Goal: Task Accomplishment & Management: Manage account settings

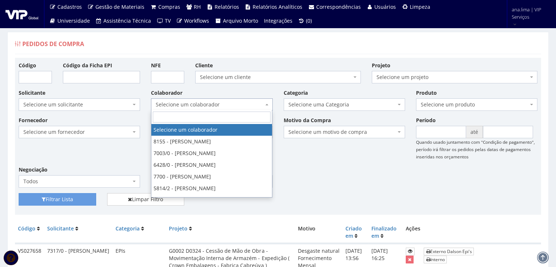
click at [239, 102] on span "Selecione um colaborador" at bounding box center [210, 104] width 108 height 7
drag, startPoint x: 239, startPoint y: 102, endPoint x: 238, endPoint y: 109, distance: 6.3
click at [239, 102] on span "Selecione um colaborador" at bounding box center [210, 104] width 108 height 7
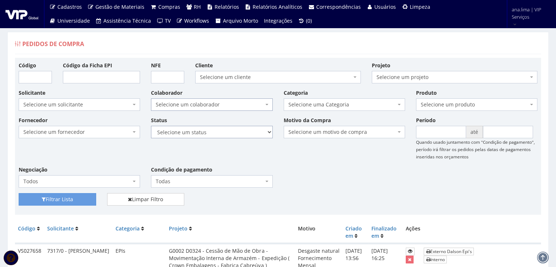
drag, startPoint x: 240, startPoint y: 134, endPoint x: 238, endPoint y: 138, distance: 4.2
click at [240, 134] on select "Selecione um status Cancelado Aguardando Aprovação Diretoria Pedido Aprovado Ag…" at bounding box center [211, 132] width 121 height 12
select select "1"
click at [151, 126] on select "Selecione um status Cancelado Aguardando Aprovação Diretoria Pedido Aprovado Ag…" at bounding box center [211, 132] width 121 height 12
click at [81, 199] on button "Filtrar Lista" at bounding box center [58, 199] width 78 height 12
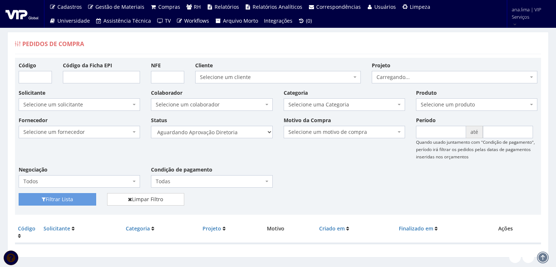
scroll to position [15, 0]
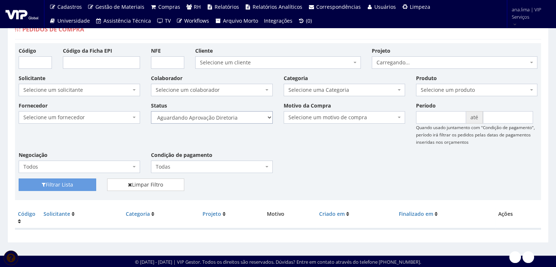
click at [234, 118] on select "Selecione um status Cancelado Aguardando Aprovação Diretoria Pedido Aprovado Ag…" at bounding box center [211, 117] width 121 height 12
select select "4"
click at [151, 111] on select "Selecione um status Cancelado Aguardando Aprovação Diretoria Pedido Aprovado Ag…" at bounding box center [211, 117] width 121 height 12
click at [68, 182] on button "Filtrar Lista" at bounding box center [58, 185] width 78 height 12
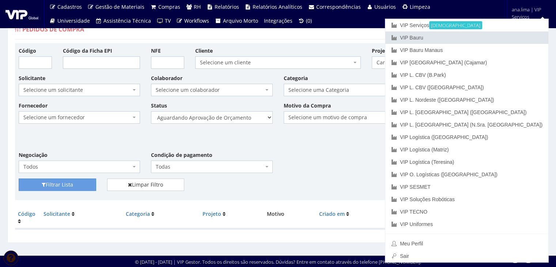
drag, startPoint x: 510, startPoint y: 37, endPoint x: 416, endPoint y: 71, distance: 99.8
click at [510, 37] on link "VIP Bauru" at bounding box center [467, 37] width 163 height 12
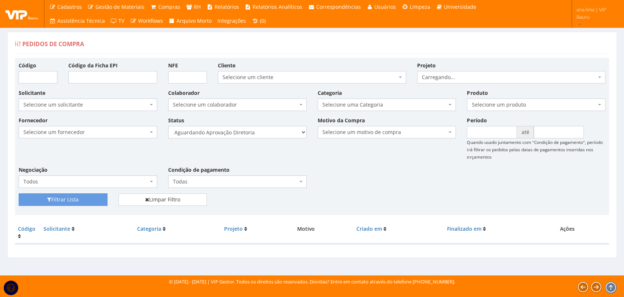
click at [260, 135] on select "Selecione um status Cancelado Aguardando Aprovação Diretoria Pedido Aprovado Ag…" at bounding box center [237, 132] width 139 height 12
select select "4"
click at [168, 126] on select "Selecione um status Cancelado Aguardando Aprovação Diretoria Pedido Aprovado Ag…" at bounding box center [237, 132] width 139 height 12
click at [80, 202] on button "Filtrar Lista" at bounding box center [63, 199] width 89 height 12
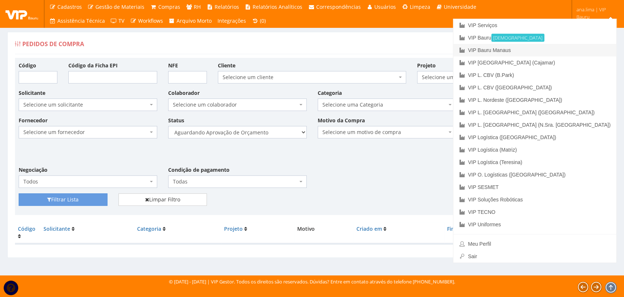
click at [570, 50] on link "VIP Bauru Manaus" at bounding box center [535, 50] width 163 height 12
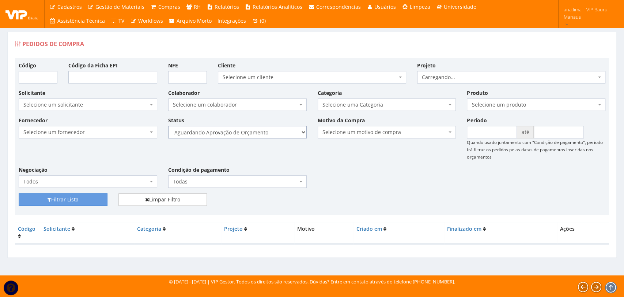
drag, startPoint x: 0, startPoint y: 0, endPoint x: 265, endPoint y: 137, distance: 298.1
click at [264, 135] on select "Selecione um status Cancelado Aguardando Aprovação Diretoria Pedido Aprovado Ag…" at bounding box center [237, 132] width 139 height 12
select select "1"
click at [168, 126] on select "Selecione um status Cancelado Aguardando Aprovação Diretoria Pedido Aprovado Ag…" at bounding box center [237, 132] width 139 height 12
click at [71, 203] on button "Filtrar Lista" at bounding box center [63, 199] width 89 height 12
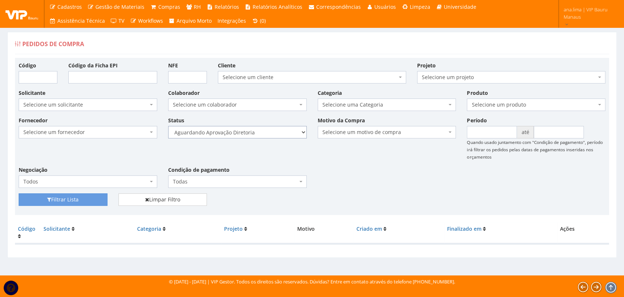
click at [259, 135] on select "Selecione um status Cancelado Aguardando Aprovação Diretoria Pedido Aprovado Ag…" at bounding box center [237, 132] width 139 height 12
select select "4"
click at [168, 126] on select "Selecione um status Cancelado Aguardando Aprovação Diretoria Pedido Aprovado Ag…" at bounding box center [237, 132] width 139 height 12
click at [86, 198] on button "Filtrar Lista" at bounding box center [63, 199] width 89 height 12
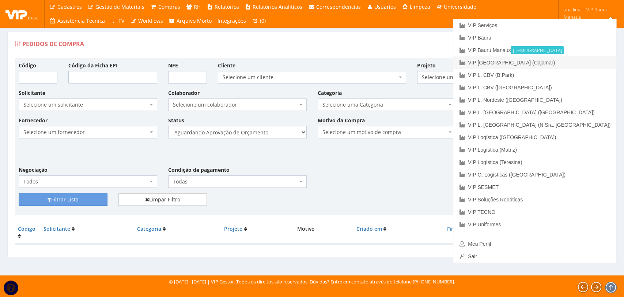
click at [574, 63] on link "VIP [GEOGRAPHIC_DATA] (Cajamar)" at bounding box center [535, 62] width 163 height 12
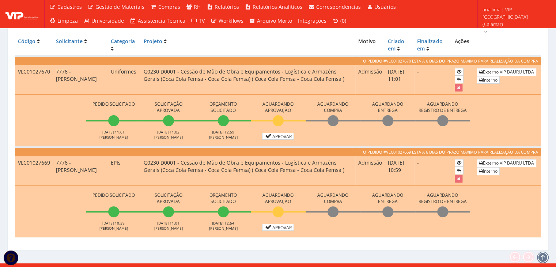
scroll to position [194, 0]
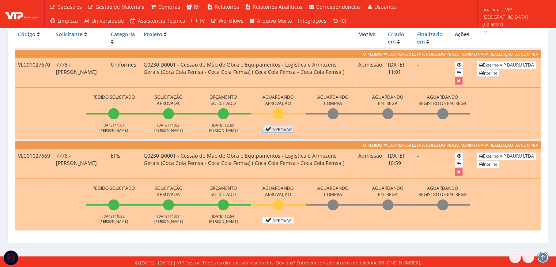
click at [281, 130] on link "Aprovar" at bounding box center [278, 129] width 32 height 7
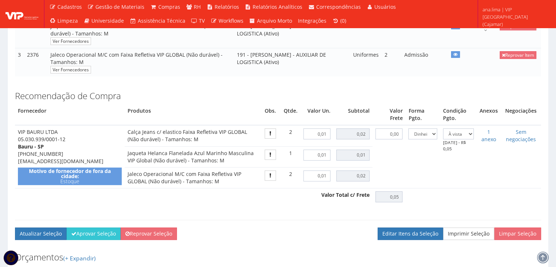
scroll to position [219, 0]
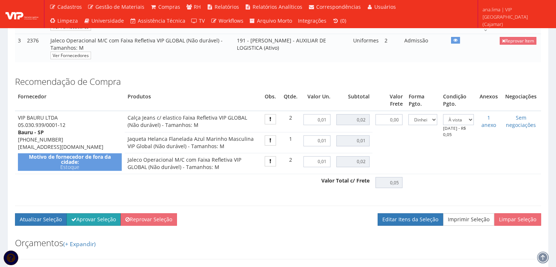
click at [97, 225] on button "Aprovar Seleção" at bounding box center [94, 219] width 54 height 12
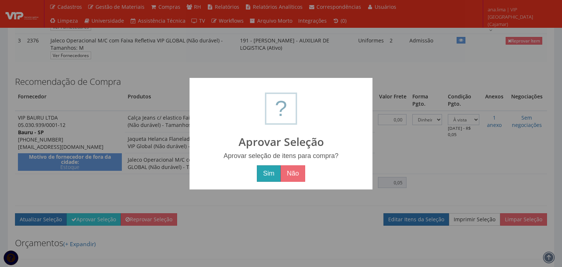
click at [262, 173] on button "Sim" at bounding box center [269, 173] width 24 height 17
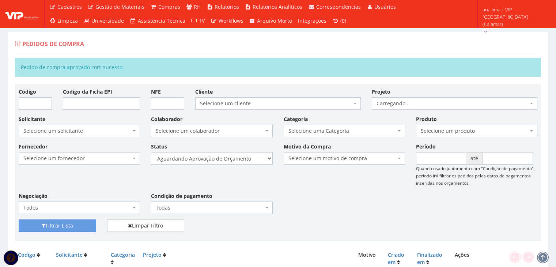
scroll to position [130, 0]
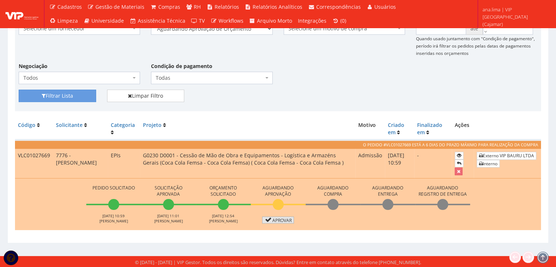
click at [278, 220] on link "Aprovar" at bounding box center [278, 220] width 32 height 7
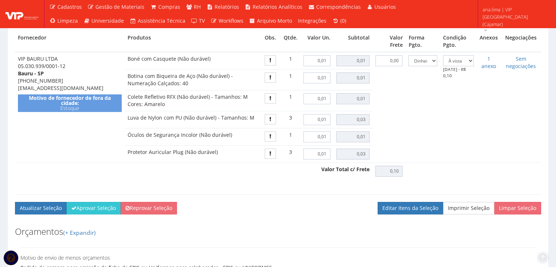
scroll to position [463, 0]
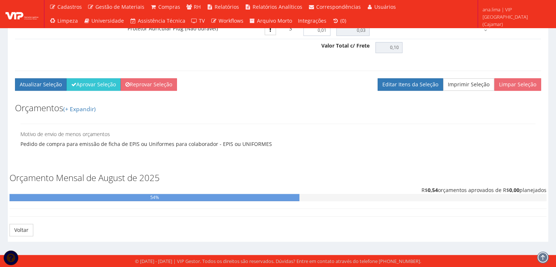
click at [86, 91] on div "Atualizar Seleção Aprovar Seleção Reprovar Seleção Limpar Seleção Imprimir Sele…" at bounding box center [278, 87] width 537 height 18
click at [91, 88] on button "Aprovar Seleção" at bounding box center [94, 84] width 54 height 12
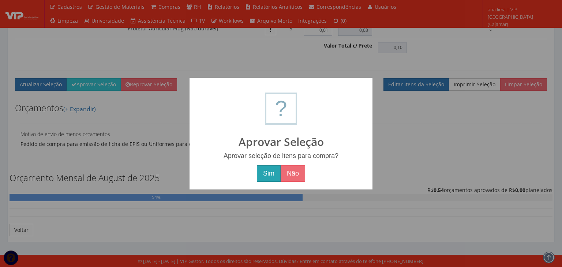
click at [276, 173] on button "Sim" at bounding box center [269, 173] width 24 height 17
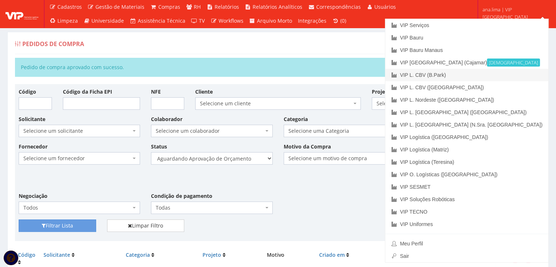
click at [504, 74] on link "VIP L. CBV (B.Park)" at bounding box center [467, 75] width 163 height 12
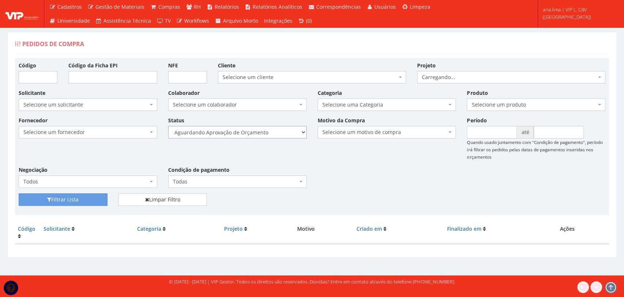
drag, startPoint x: 271, startPoint y: 131, endPoint x: 271, endPoint y: 138, distance: 6.9
click at [271, 131] on select "Selecione um status Cancelado Aguardando Aprovação Diretoria Pedido Aprovado Ag…" at bounding box center [237, 132] width 139 height 12
select select "1"
click at [168, 126] on select "Selecione um status Cancelado Aguardando Aprovação Diretoria Pedido Aprovado Ag…" at bounding box center [237, 132] width 139 height 12
click at [73, 198] on button "Filtrar Lista" at bounding box center [63, 199] width 89 height 12
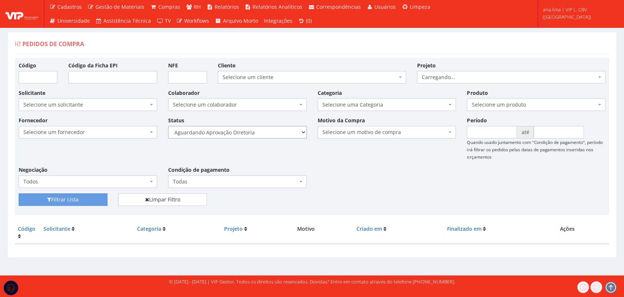
click at [268, 132] on select "Selecione um status Cancelado Aguardando Aprovação Diretoria Pedido Aprovado Ag…" at bounding box center [237, 132] width 139 height 12
click at [259, 128] on select "Selecione um status Cancelado Aguardando Aprovação Diretoria Pedido Aprovado Ag…" at bounding box center [237, 132] width 139 height 12
select select "4"
click at [168, 126] on select "Selecione um status Cancelado Aguardando Aprovação Diretoria Pedido Aprovado Ag…" at bounding box center [237, 132] width 139 height 12
click at [86, 199] on button "Filtrar Lista" at bounding box center [63, 199] width 89 height 12
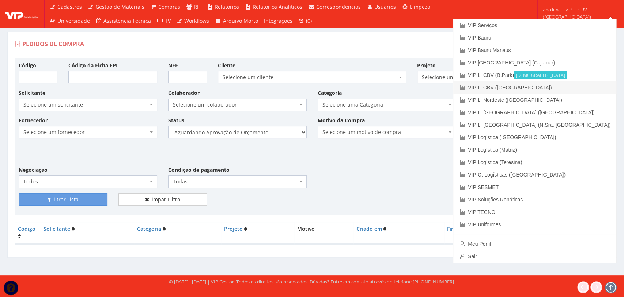
click at [584, 89] on link "VIP L. CBV ([GEOGRAPHIC_DATA])" at bounding box center [535, 87] width 163 height 12
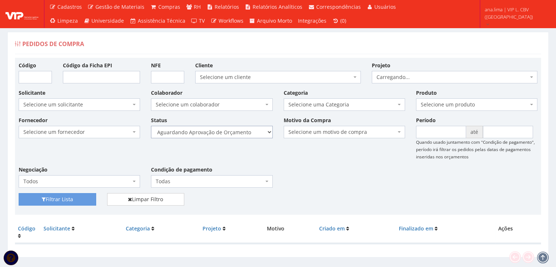
drag, startPoint x: 243, startPoint y: 134, endPoint x: 241, endPoint y: 138, distance: 4.1
click at [243, 135] on select "Selecione um status Cancelado Aguardando Aprovação Diretoria Pedido Aprovado Ag…" at bounding box center [211, 132] width 121 height 12
select select "1"
click at [151, 126] on select "Selecione um status Cancelado Aguardando Aprovação Diretoria Pedido Aprovado Ag…" at bounding box center [211, 132] width 121 height 12
click at [84, 196] on button "Filtrar Lista" at bounding box center [58, 199] width 78 height 12
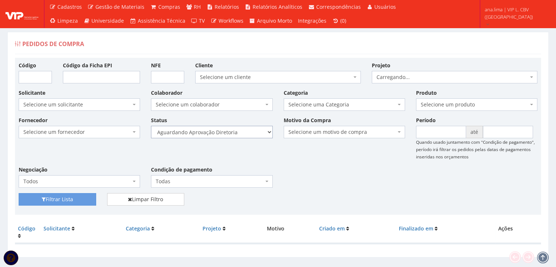
drag, startPoint x: 233, startPoint y: 132, endPoint x: 230, endPoint y: 136, distance: 5.1
click at [233, 132] on select "Selecione um status Cancelado Aguardando Aprovação Diretoria Pedido Aprovado Ag…" at bounding box center [211, 132] width 121 height 12
select select "4"
click at [151, 126] on select "Selecione um status Cancelado Aguardando Aprovação Diretoria Pedido Aprovado Ag…" at bounding box center [211, 132] width 121 height 12
click at [82, 199] on button "Filtrar Lista" at bounding box center [58, 199] width 78 height 12
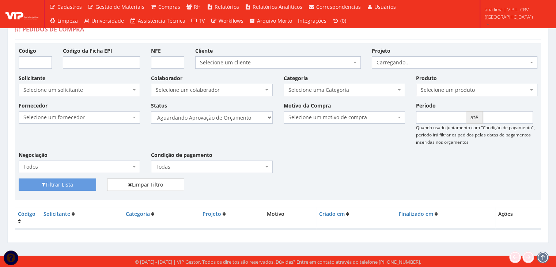
scroll to position [15, 0]
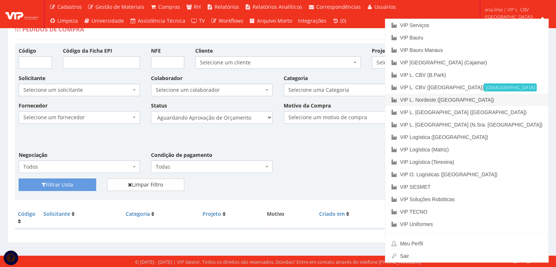
click at [515, 97] on link "VIP L. Nordeste ([GEOGRAPHIC_DATA])" at bounding box center [467, 100] width 163 height 12
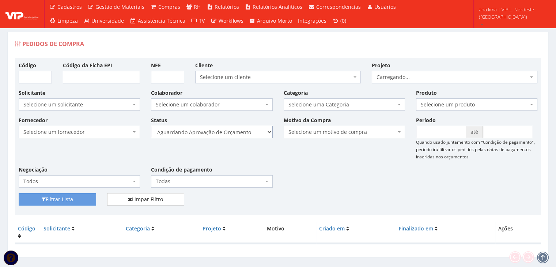
drag, startPoint x: 0, startPoint y: 0, endPoint x: 238, endPoint y: 136, distance: 274.1
click at [238, 132] on select "Selecione um status Cancelado Aguardando Aprovação Diretoria Pedido Aprovado Ag…" at bounding box center [211, 132] width 121 height 12
select select "1"
click at [151, 126] on select "Selecione um status Cancelado Aguardando Aprovação Diretoria Pedido Aprovado Ag…" at bounding box center [211, 132] width 121 height 12
click at [89, 196] on button "Filtrar Lista" at bounding box center [58, 199] width 78 height 12
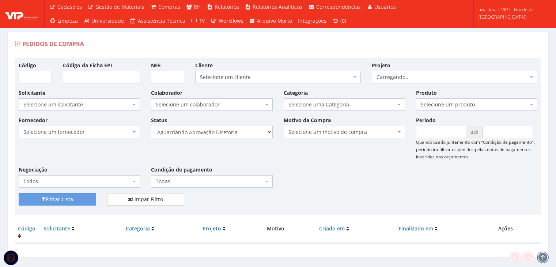
scroll to position [15, 0]
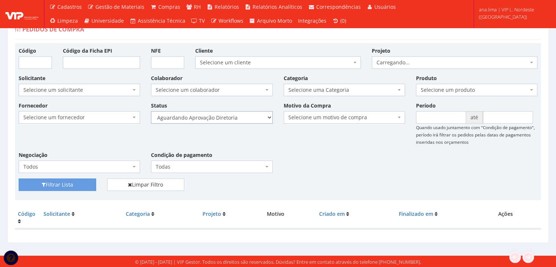
click at [235, 116] on select "Selecione um status Cancelado Aguardando Aprovação Diretoria Pedido Aprovado Ag…" at bounding box center [211, 117] width 121 height 12
select select "4"
click at [151, 111] on select "Selecione um status Cancelado Aguardando Aprovação Diretoria Pedido Aprovado Ag…" at bounding box center [211, 117] width 121 height 12
click at [83, 186] on button "Filtrar Lista" at bounding box center [58, 185] width 78 height 12
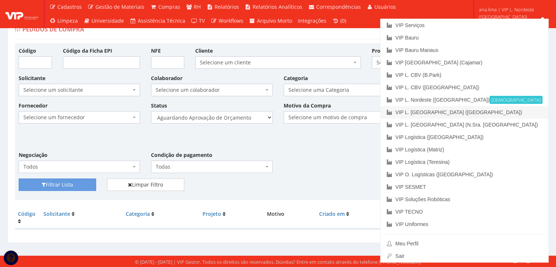
click at [520, 110] on link "VIP L. [GEOGRAPHIC_DATA] ([GEOGRAPHIC_DATA])" at bounding box center [465, 112] width 168 height 12
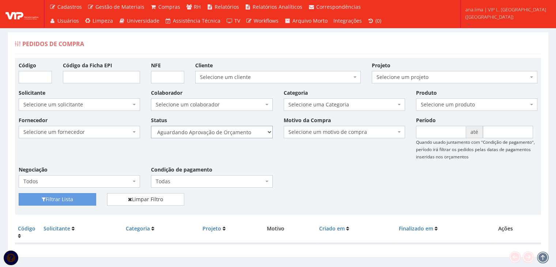
click at [213, 129] on select "Selecione um status Cancelado Aguardando Aprovação Diretoria Pedido Aprovado Ag…" at bounding box center [211, 132] width 121 height 12
select select "1"
click at [151, 126] on select "Selecione um status Cancelado Aguardando Aprovação Diretoria Pedido Aprovado Ag…" at bounding box center [211, 132] width 121 height 12
click at [80, 197] on button "Filtrar Lista" at bounding box center [58, 199] width 78 height 12
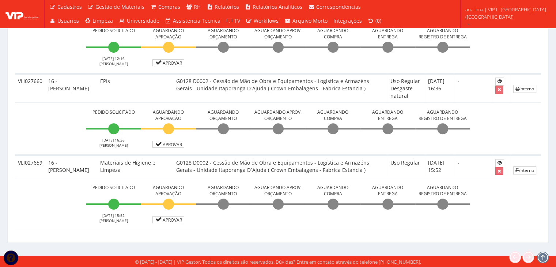
scroll to position [63, 0]
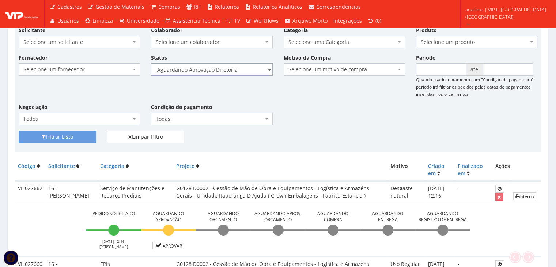
click at [230, 69] on select "Selecione um status Cancelado Aguardando Aprovação Diretoria Pedido Aprovado Ag…" at bounding box center [211, 69] width 121 height 12
select select "4"
click at [151, 63] on select "Selecione um status Cancelado Aguardando Aprovação Diretoria Pedido Aprovado Ag…" at bounding box center [211, 69] width 121 height 12
click at [69, 136] on button "Filtrar Lista" at bounding box center [58, 137] width 78 height 12
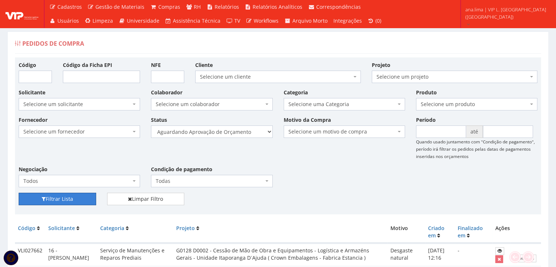
scroll to position [0, 0]
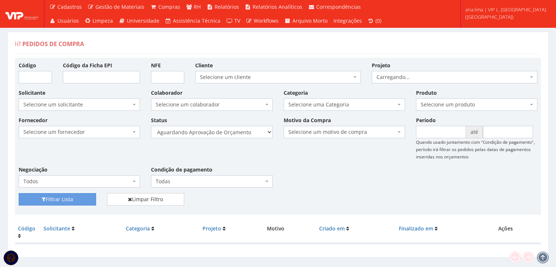
scroll to position [15, 0]
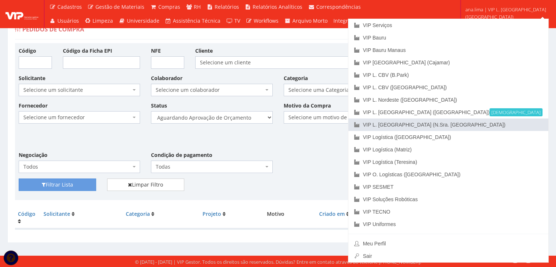
drag, startPoint x: 503, startPoint y: 124, endPoint x: 437, endPoint y: 132, distance: 66.3
click at [502, 124] on link "VIP L. [GEOGRAPHIC_DATA] (N.Sra. [GEOGRAPHIC_DATA])" at bounding box center [449, 125] width 200 height 12
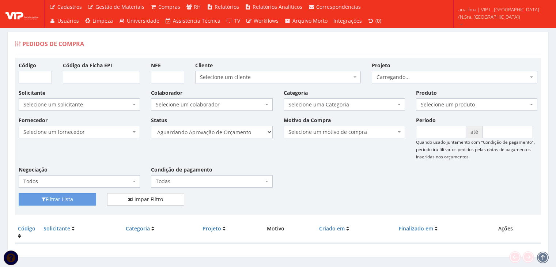
click at [226, 132] on select "Selecione um status Cancelado Aguardando Aprovação Diretoria Pedido Aprovado Ag…" at bounding box center [211, 132] width 121 height 12
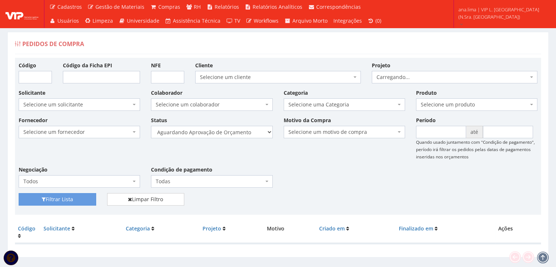
select select "1"
click at [151, 126] on select "Selecione um status Cancelado Aguardando Aprovação Diretoria Pedido Aprovado Ag…" at bounding box center [211, 132] width 121 height 12
click at [68, 198] on button "Filtrar Lista" at bounding box center [58, 199] width 78 height 12
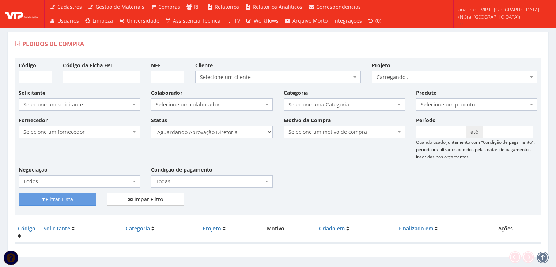
scroll to position [15, 0]
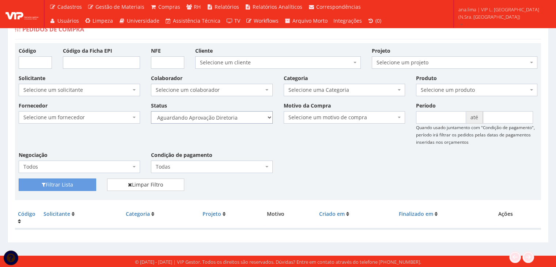
drag, startPoint x: 245, startPoint y: 117, endPoint x: 245, endPoint y: 122, distance: 4.8
click at [245, 117] on select "Selecione um status Cancelado Aguardando Aprovação Diretoria Pedido Aprovado Ag…" at bounding box center [211, 117] width 121 height 12
select select "4"
click at [151, 111] on select "Selecione um status Cancelado Aguardando Aprovação Diretoria Pedido Aprovado Ag…" at bounding box center [211, 117] width 121 height 12
click at [82, 187] on button "Filtrar Lista" at bounding box center [58, 185] width 78 height 12
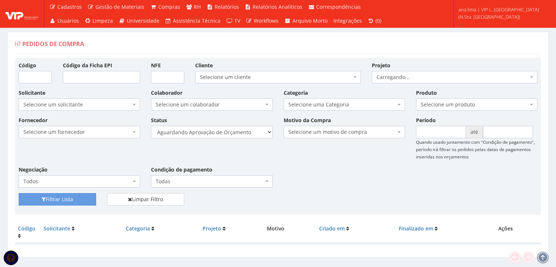
scroll to position [15, 0]
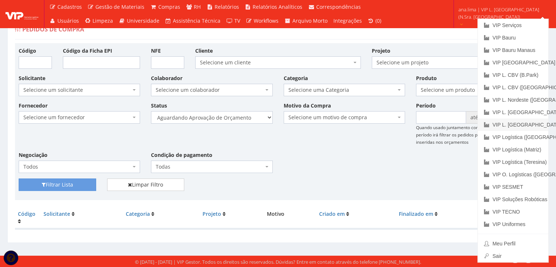
click at [511, 129] on link "VIP L. [GEOGRAPHIC_DATA] (N.Sra. [GEOGRAPHIC_DATA]) Ativa" at bounding box center [513, 125] width 71 height 12
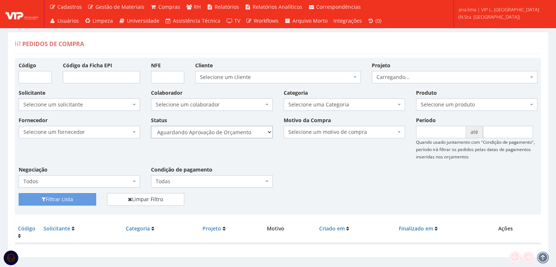
click at [234, 135] on select "Selecione um status Cancelado Aguardando Aprovação Diretoria Pedido Aprovado Ag…" at bounding box center [211, 132] width 121 height 12
select select "1"
click at [151, 126] on select "Selecione um status Cancelado Aguardando Aprovação Diretoria Pedido Aprovado Ag…" at bounding box center [211, 132] width 121 height 12
click at [86, 200] on button "Filtrar Lista" at bounding box center [58, 199] width 78 height 12
click at [234, 131] on select "Selecione um status Cancelado Aguardando Aprovação Diretoria Pedido Aprovado Ag…" at bounding box center [211, 132] width 121 height 12
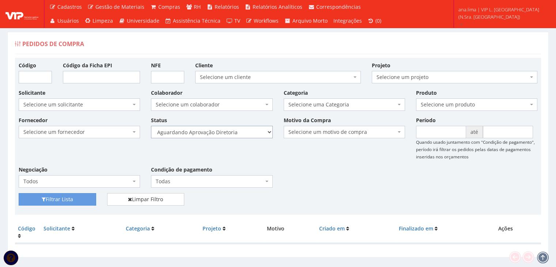
select select "4"
click at [151, 126] on select "Selecione um status Cancelado Aguardando Aprovação Diretoria Pedido Aprovado Ag…" at bounding box center [211, 132] width 121 height 12
click at [82, 197] on button "Filtrar Lista" at bounding box center [58, 199] width 78 height 12
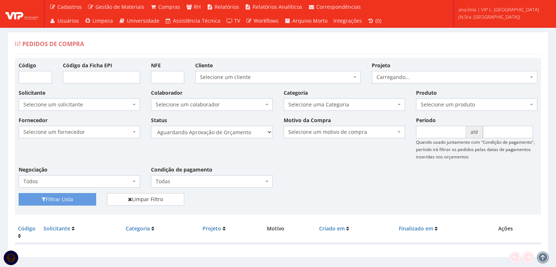
scroll to position [15, 0]
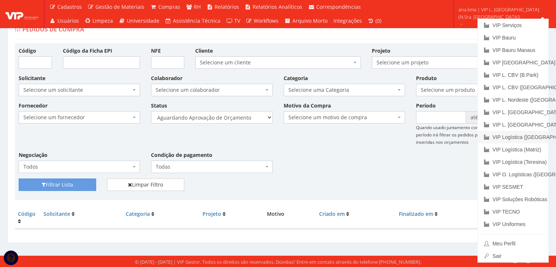
click at [536, 139] on link "VIP Logística ([GEOGRAPHIC_DATA])" at bounding box center [513, 137] width 71 height 12
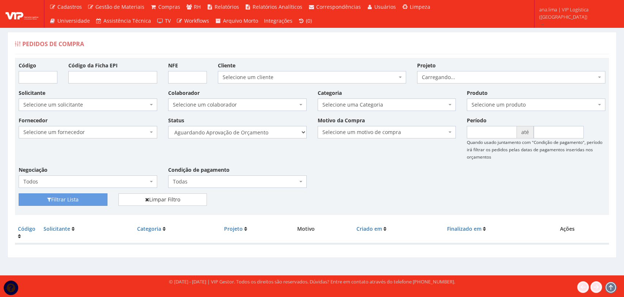
click at [264, 134] on select "Selecione um status Cancelado Aguardando Aprovação Diretoria Pedido Aprovado Ag…" at bounding box center [237, 132] width 139 height 12
select select "1"
click at [168, 126] on select "Selecione um status Cancelado Aguardando Aprovação Diretoria Pedido Aprovado Ag…" at bounding box center [237, 132] width 139 height 12
click at [74, 198] on button "Filtrar Lista" at bounding box center [63, 199] width 89 height 12
click at [229, 128] on select "Selecione um status Cancelado Aguardando Aprovação Diretoria Pedido Aprovado Ag…" at bounding box center [237, 132] width 139 height 12
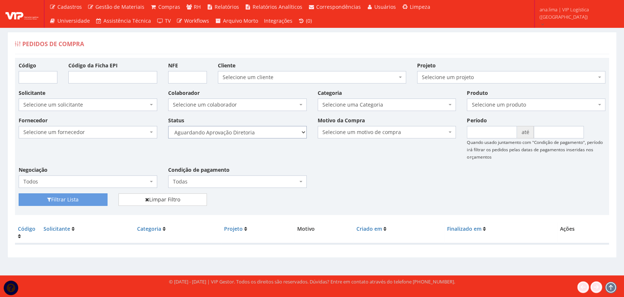
select select "4"
click at [168, 126] on select "Selecione um status Cancelado Aguardando Aprovação Diretoria Pedido Aprovado Ag…" at bounding box center [237, 132] width 139 height 12
click at [88, 201] on button "Filtrar Lista" at bounding box center [63, 199] width 89 height 12
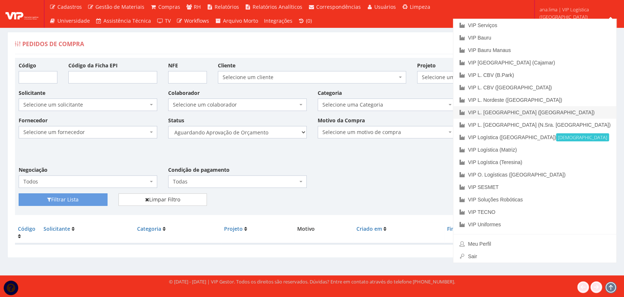
click at [578, 112] on link "VIP L. [GEOGRAPHIC_DATA] ([GEOGRAPHIC_DATA])" at bounding box center [535, 112] width 163 height 12
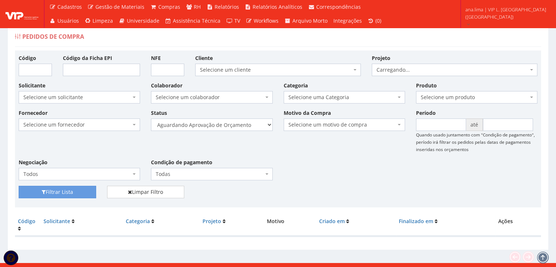
scroll to position [15, 0]
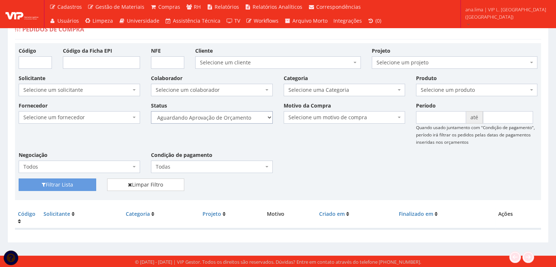
click at [231, 118] on select "Selecione um status Cancelado Aguardando Aprovação Diretoria Pedido Aprovado Ag…" at bounding box center [211, 117] width 121 height 12
select select "1"
click at [151, 111] on select "Selecione um status Cancelado Aguardando Aprovação Diretoria Pedido Aprovado Ag…" at bounding box center [211, 117] width 121 height 12
drag, startPoint x: 87, startPoint y: 181, endPoint x: 240, endPoint y: 151, distance: 155.7
click at [87, 182] on button "Filtrar Lista" at bounding box center [58, 185] width 78 height 12
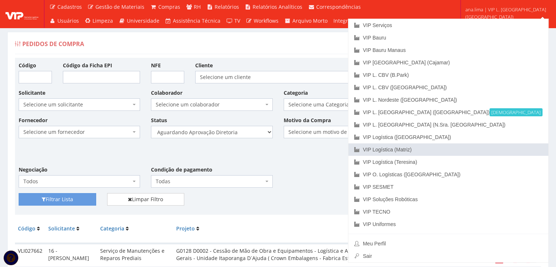
click at [507, 151] on link "VIP Logística (Matriz)" at bounding box center [449, 149] width 200 height 12
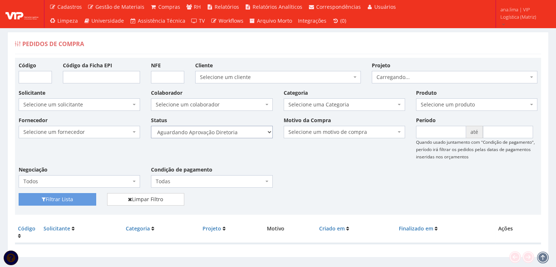
click at [231, 133] on select "Selecione um status Cancelado Aguardando Aprovação Diretoria Pedido Aprovado Ag…" at bounding box center [211, 132] width 121 height 12
click at [151, 126] on select "Selecione um status Cancelado Aguardando Aprovação Diretoria Pedido Aprovado Ag…" at bounding box center [211, 132] width 121 height 12
click at [82, 198] on button "Filtrar Lista" at bounding box center [58, 199] width 78 height 12
click at [242, 131] on select "Selecione um status Cancelado Aguardando Aprovação Diretoria Pedido Aprovado Ag…" at bounding box center [211, 132] width 121 height 12
select select "4"
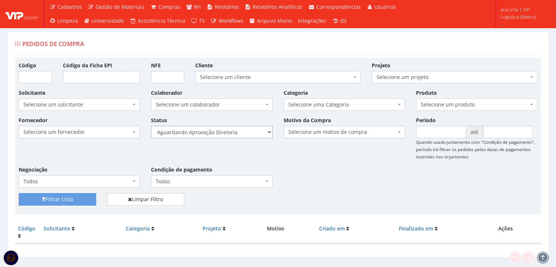
click at [151, 126] on select "Selecione um status Cancelado Aguardando Aprovação Diretoria Pedido Aprovado Ag…" at bounding box center [211, 132] width 121 height 12
click at [76, 202] on button "Filtrar Lista" at bounding box center [58, 199] width 78 height 12
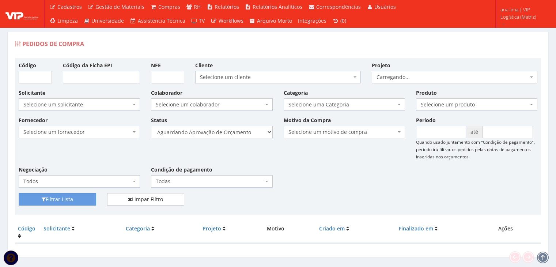
scroll to position [15, 0]
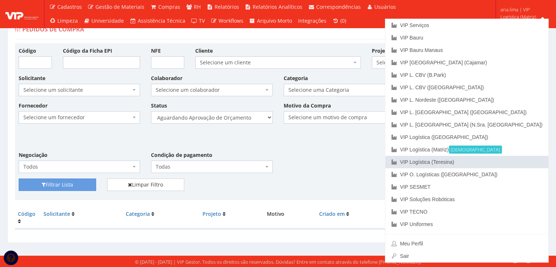
click at [508, 163] on link "VIP Logística (Teresina)" at bounding box center [467, 162] width 163 height 12
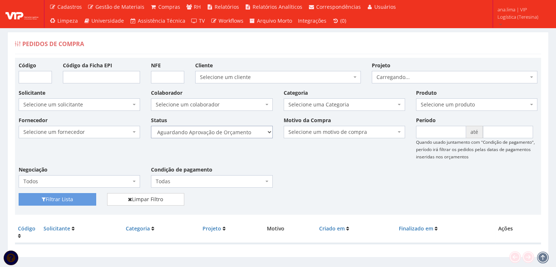
drag, startPoint x: 0, startPoint y: 0, endPoint x: 237, endPoint y: 130, distance: 269.9
click at [237, 128] on select "Selecione um status Cancelado Aguardando Aprovação Diretoria Pedido Aprovado Ag…" at bounding box center [211, 132] width 121 height 12
select select "1"
click at [151, 126] on select "Selecione um status Cancelado Aguardando Aprovação Diretoria Pedido Aprovado Ag…" at bounding box center [211, 132] width 121 height 12
click at [77, 199] on button "Filtrar Lista" at bounding box center [58, 199] width 78 height 12
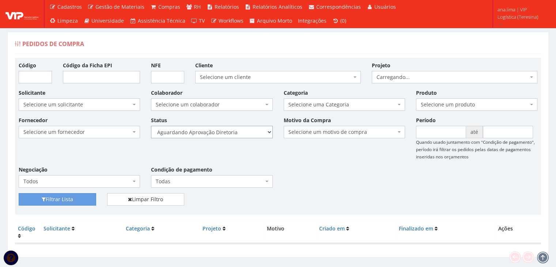
click at [235, 132] on select "Selecione um status Cancelado Aguardando Aprovação Diretoria Pedido Aprovado Ag…" at bounding box center [211, 132] width 121 height 12
select select "4"
click at [151, 126] on select "Selecione um status Cancelado Aguardando Aprovação Diretoria Pedido Aprovado Ag…" at bounding box center [211, 132] width 121 height 12
click at [80, 193] on button "Filtrar Lista" at bounding box center [58, 199] width 78 height 12
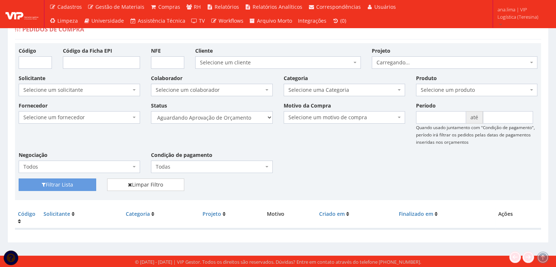
scroll to position [15, 0]
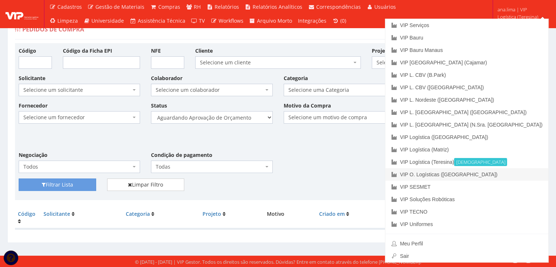
click at [504, 177] on link "VIP O. Logísticas ([GEOGRAPHIC_DATA])" at bounding box center [467, 174] width 163 height 12
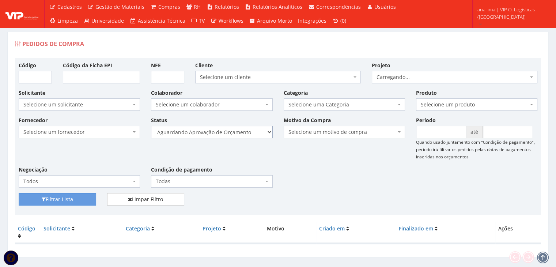
click at [235, 129] on select "Selecione um status Cancelado Aguardando Aprovação Diretoria Pedido Aprovado Ag…" at bounding box center [211, 132] width 121 height 12
select select "1"
click at [151, 126] on select "Selecione um status Cancelado Aguardando Aprovação Diretoria Pedido Aprovado Ag…" at bounding box center [211, 132] width 121 height 12
click at [75, 198] on button "Filtrar Lista" at bounding box center [58, 199] width 78 height 12
drag, startPoint x: 0, startPoint y: 0, endPoint x: 233, endPoint y: 132, distance: 268.3
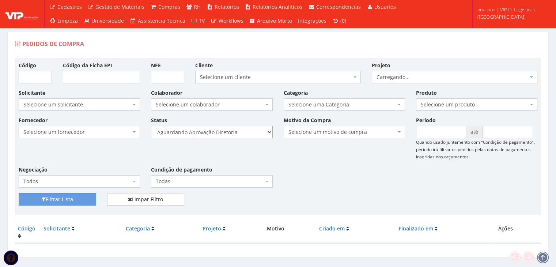
click at [233, 132] on select "Selecione um status Cancelado Aguardando Aprovação Diretoria Pedido Aprovado Ag…" at bounding box center [211, 132] width 121 height 12
select select "4"
click at [151, 126] on select "Selecione um status Cancelado Aguardando Aprovação Diretoria Pedido Aprovado Ag…" at bounding box center [211, 132] width 121 height 12
drag, startPoint x: 79, startPoint y: 195, endPoint x: 305, endPoint y: 174, distance: 227.4
click at [79, 195] on button "Filtrar Lista" at bounding box center [58, 199] width 78 height 12
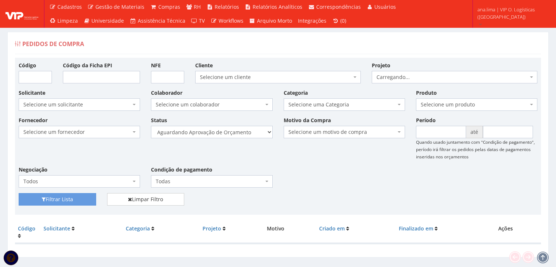
scroll to position [15, 0]
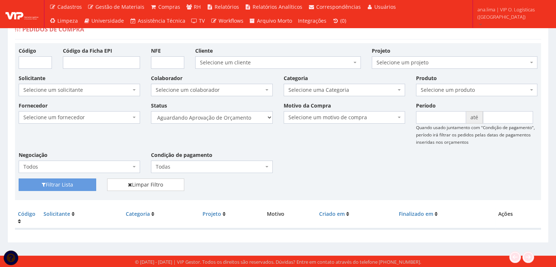
click at [362, 148] on div "Fornecedor Selecione um fornecedor ******** ******** 1000 MARCAS [GEOGRAPHIC_DA…" at bounding box center [278, 140] width 530 height 77
